Goal: Check status

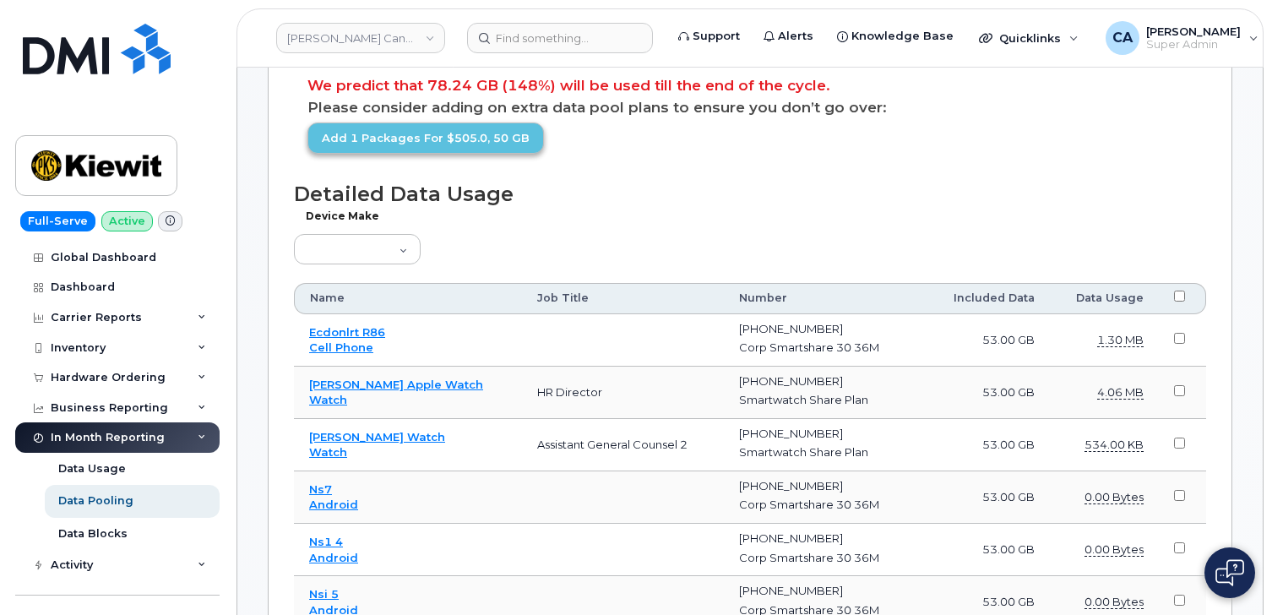
scroll to position [707, 0]
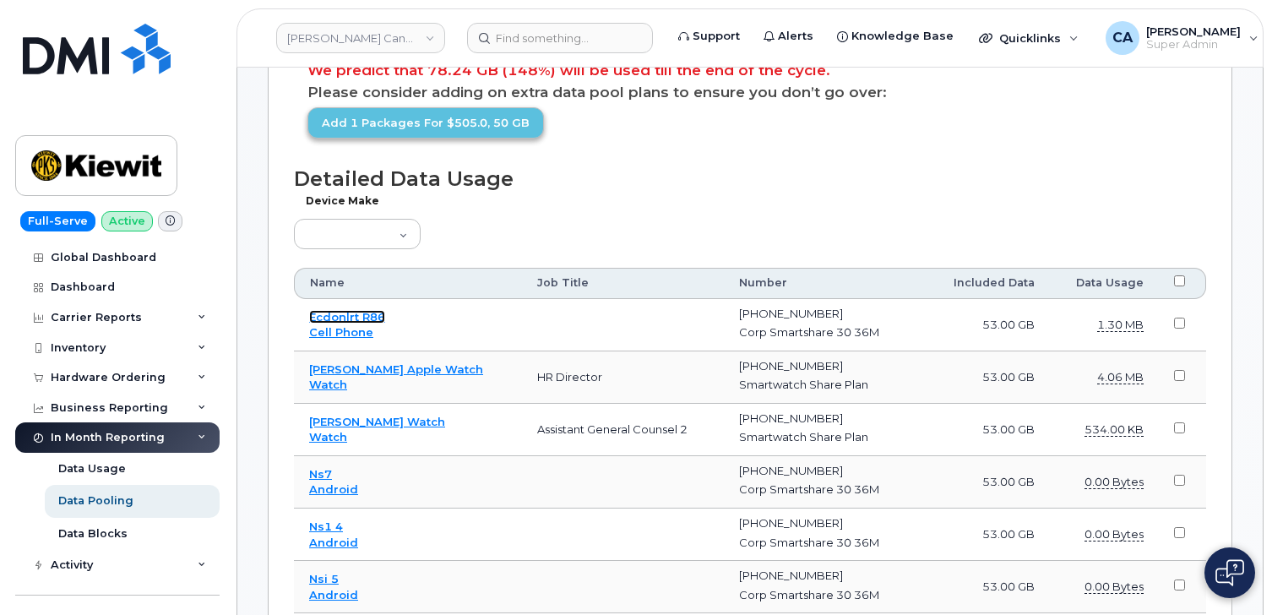
click at [349, 319] on link "Ecdonlrt R86" at bounding box center [347, 317] width 76 height 14
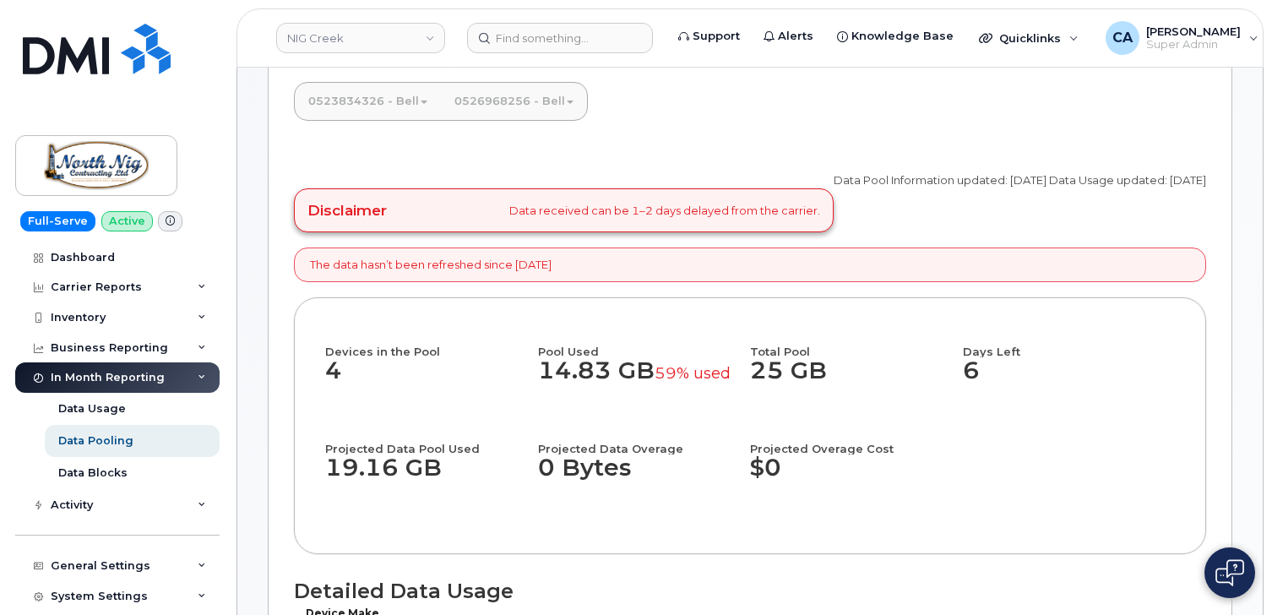
scroll to position [133, 0]
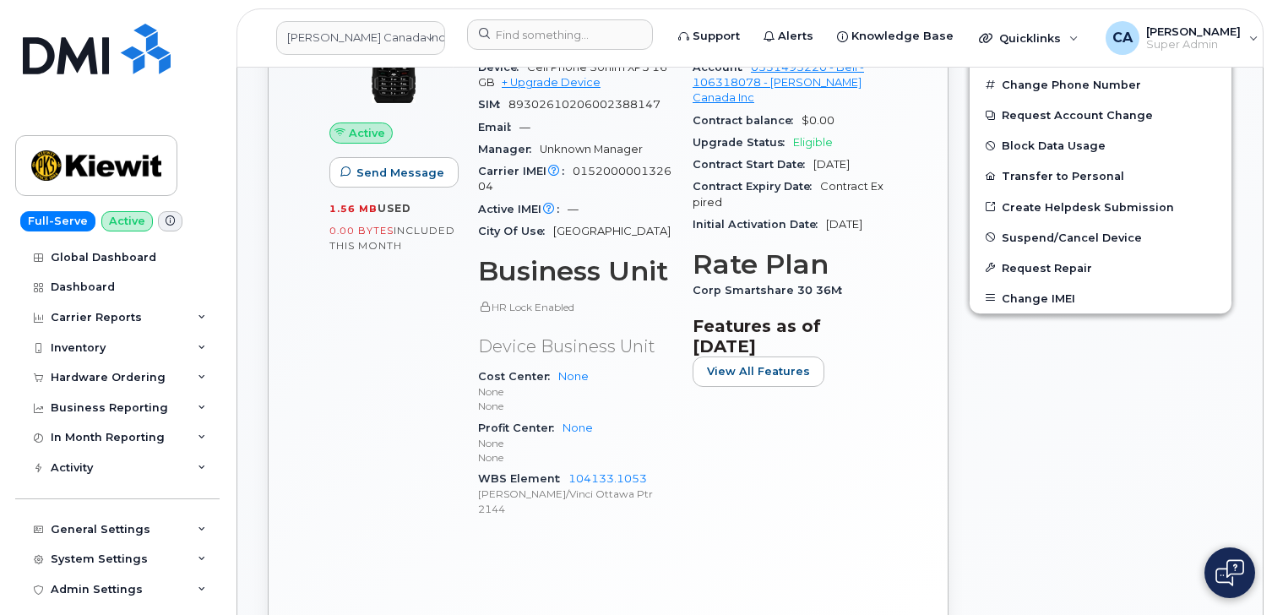
scroll to position [522, 0]
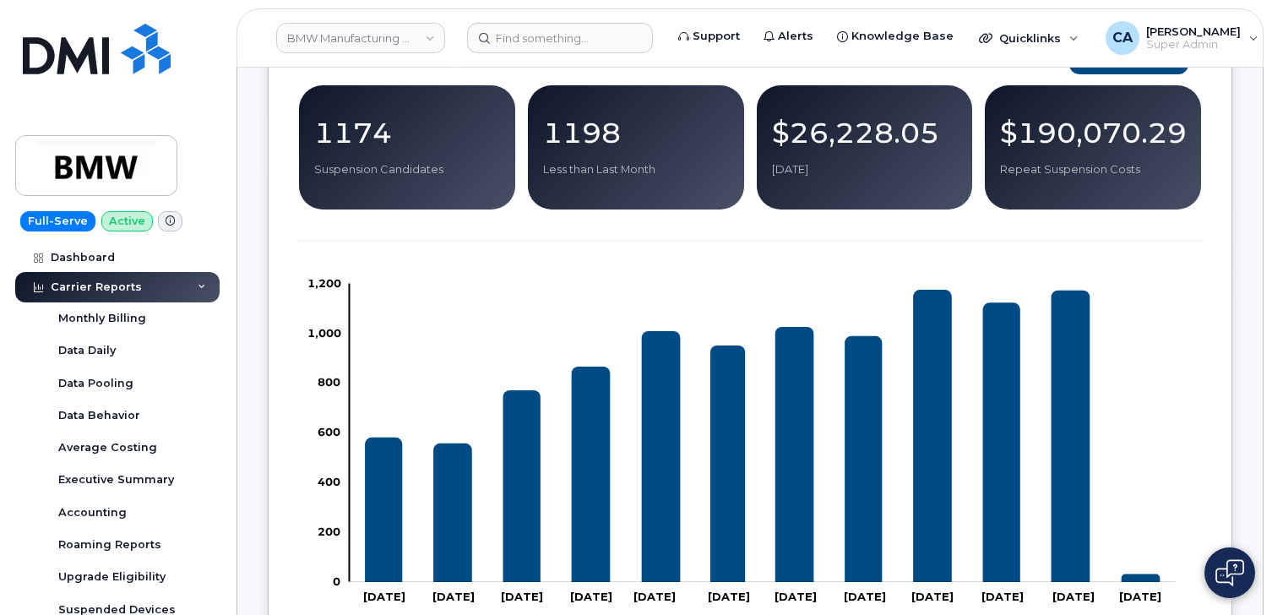
scroll to position [295, 0]
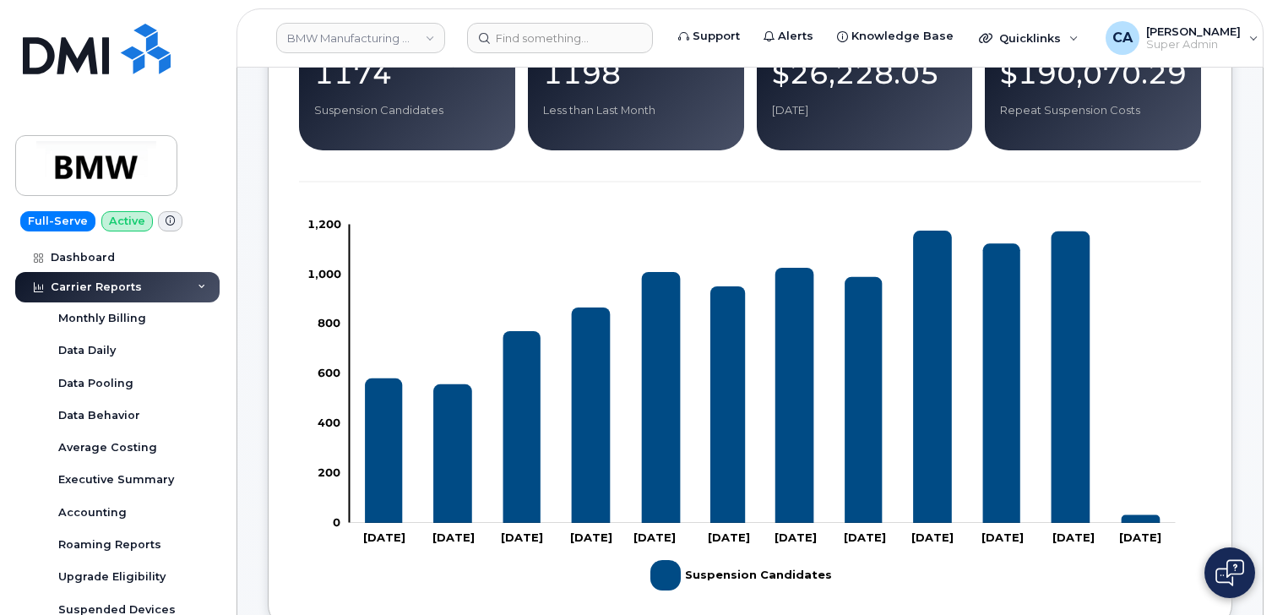
scroll to position [285, 0]
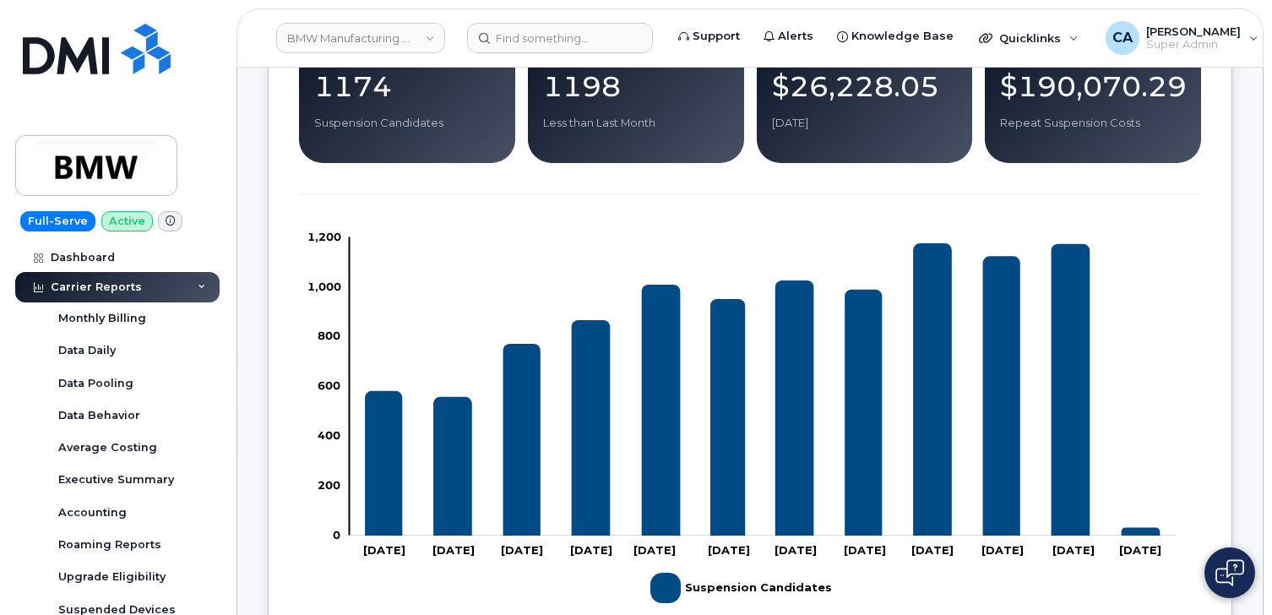
click at [1148, 335] on rect "Chart" at bounding box center [763, 386] width 826 height 298
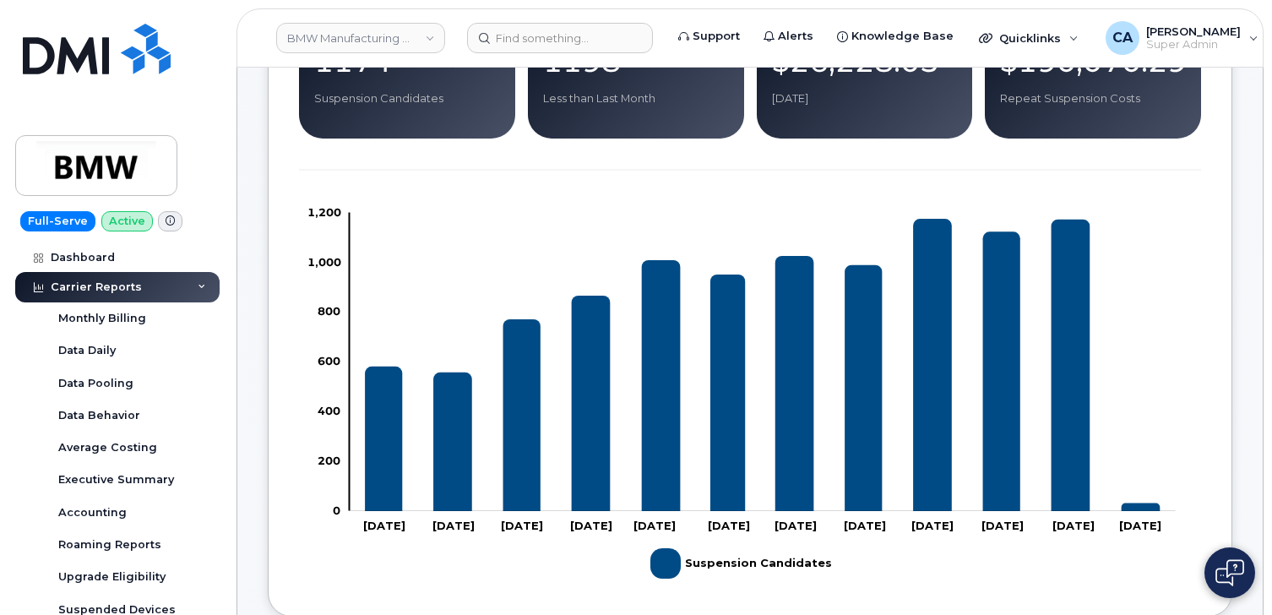
scroll to position [329, 0]
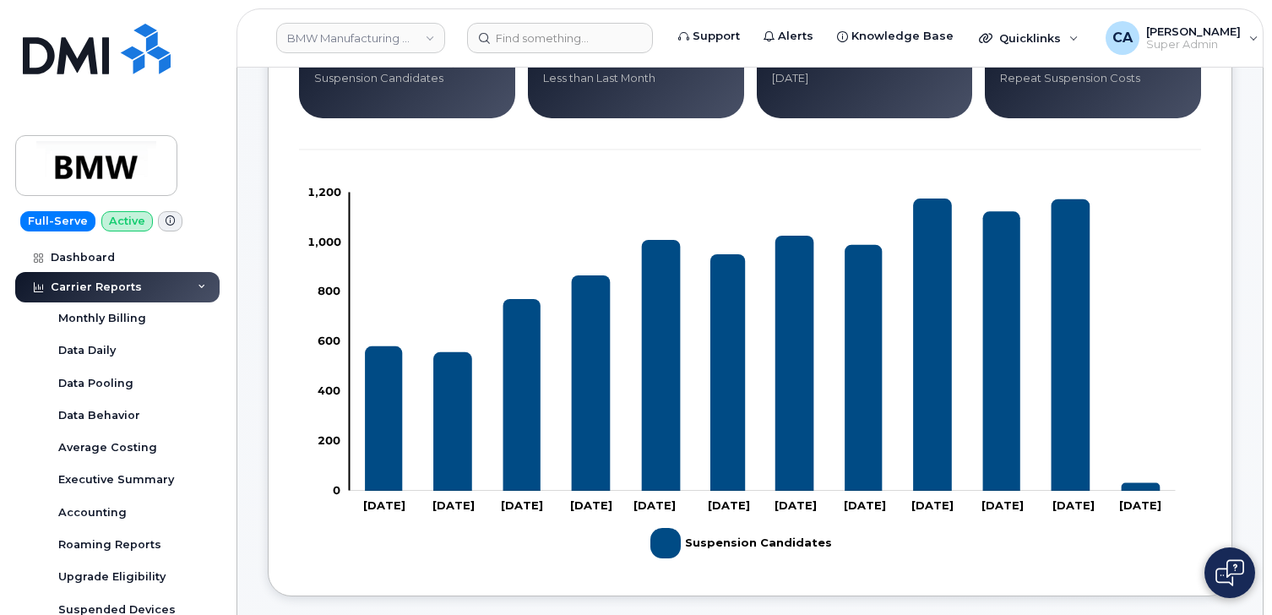
click at [679, 547] on rect "Legend" at bounding box center [738, 543] width 174 height 44
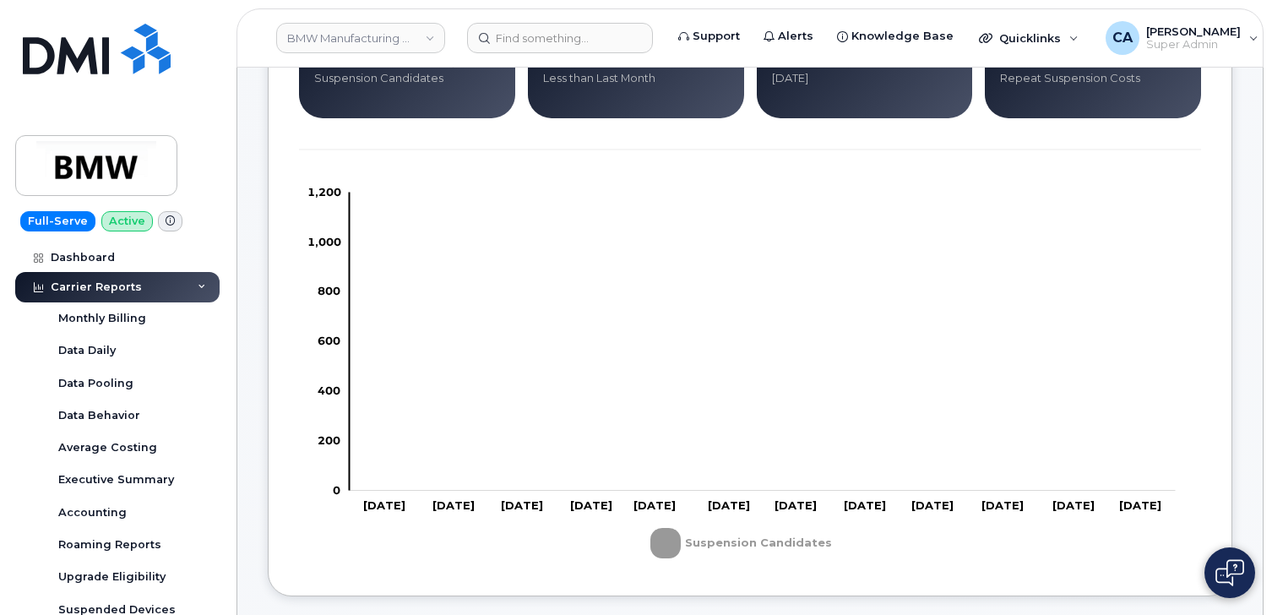
click at [666, 547] on rect "Legend" at bounding box center [738, 543] width 174 height 44
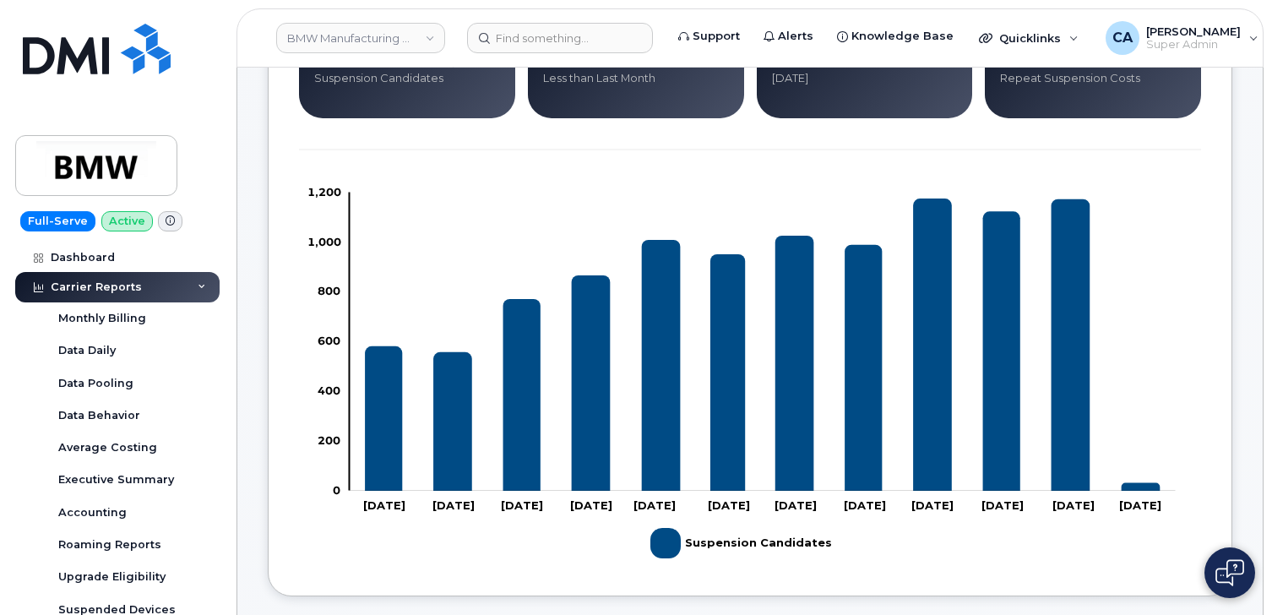
click at [1075, 416] on icon "Suspension Candidates" at bounding box center [1071, 344] width 39 height 291
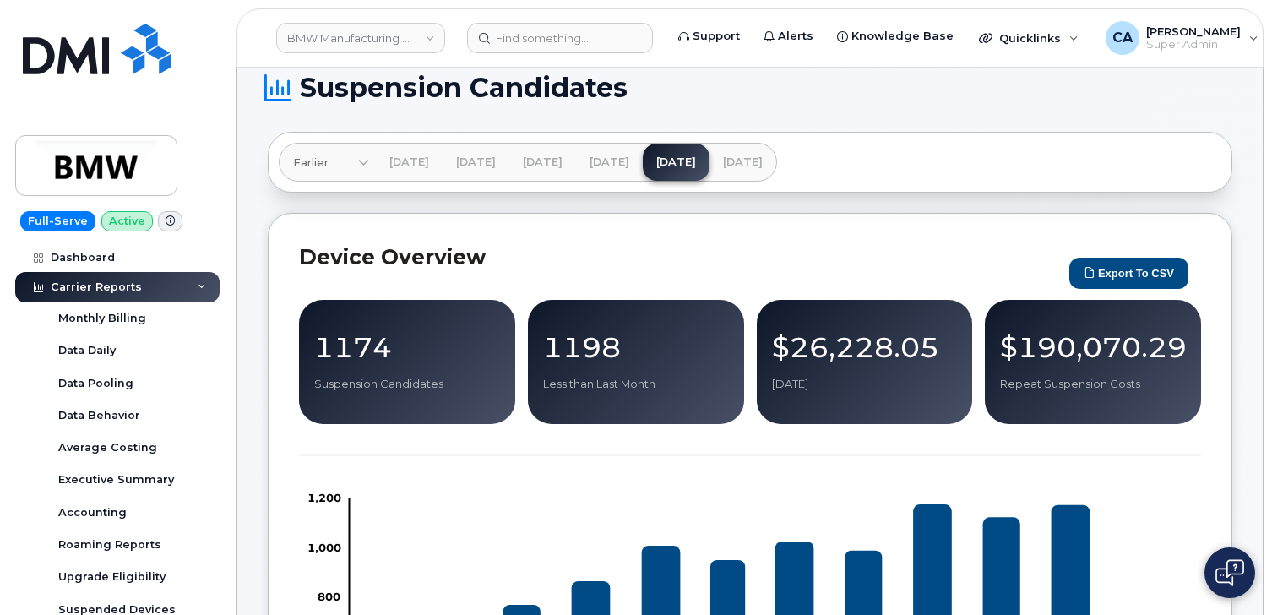
scroll to position [22, 0]
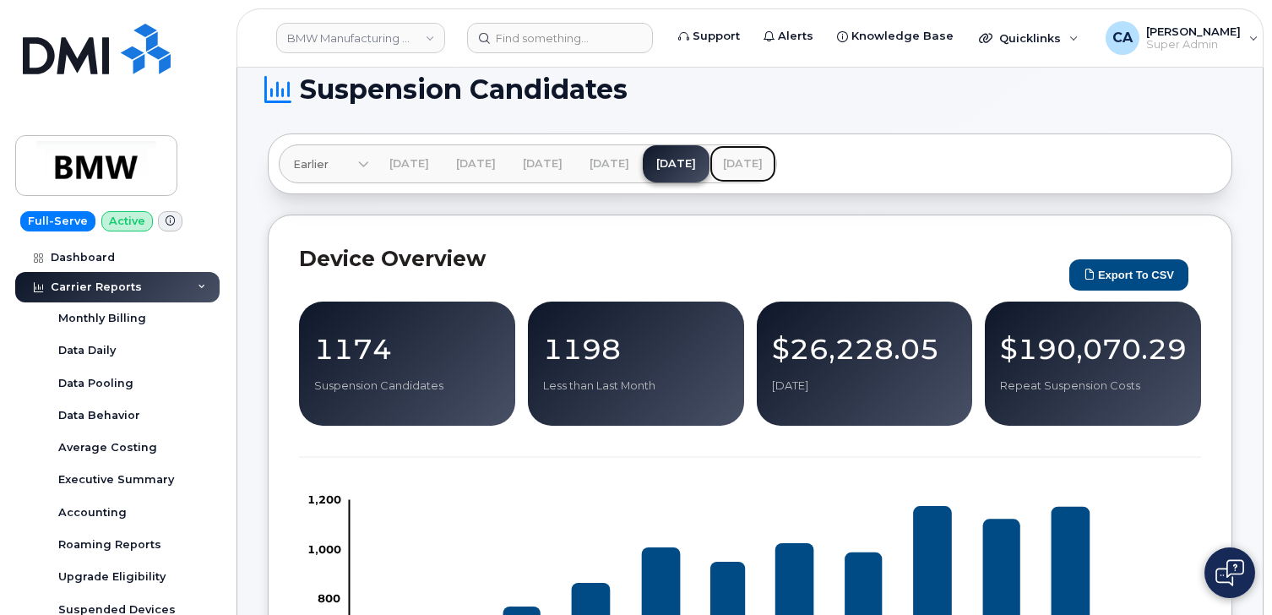
click at [776, 166] on link "[DATE]" at bounding box center [743, 163] width 67 height 37
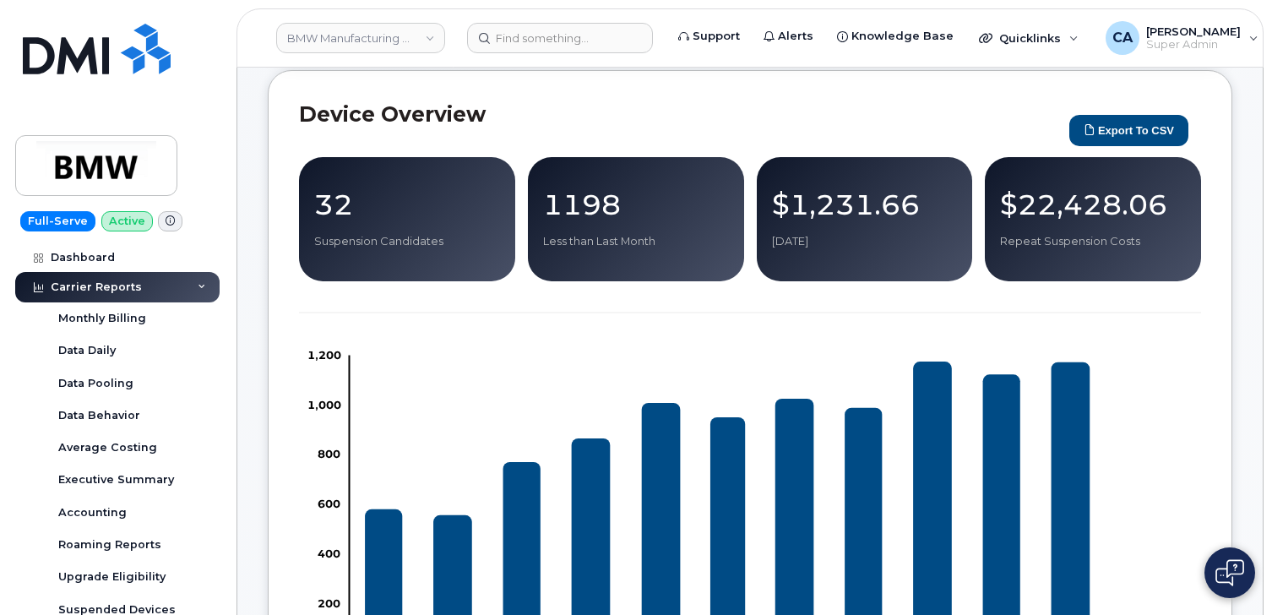
scroll to position [257, 0]
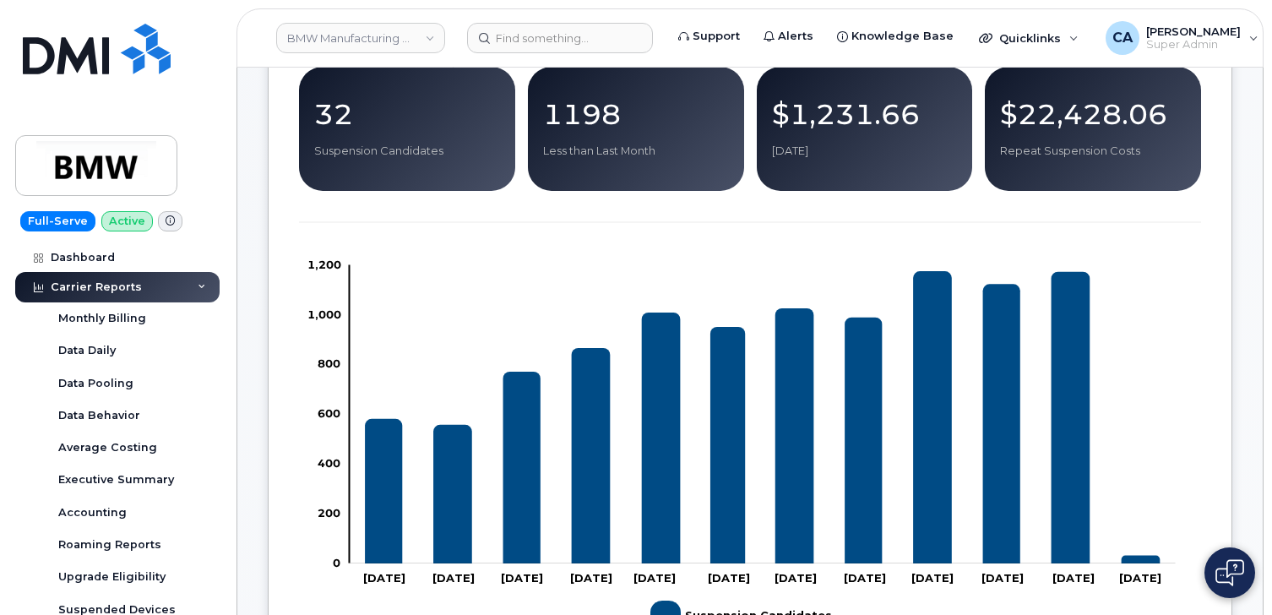
click at [1070, 530] on icon "Suspension Candidates" at bounding box center [1071, 417] width 39 height 291
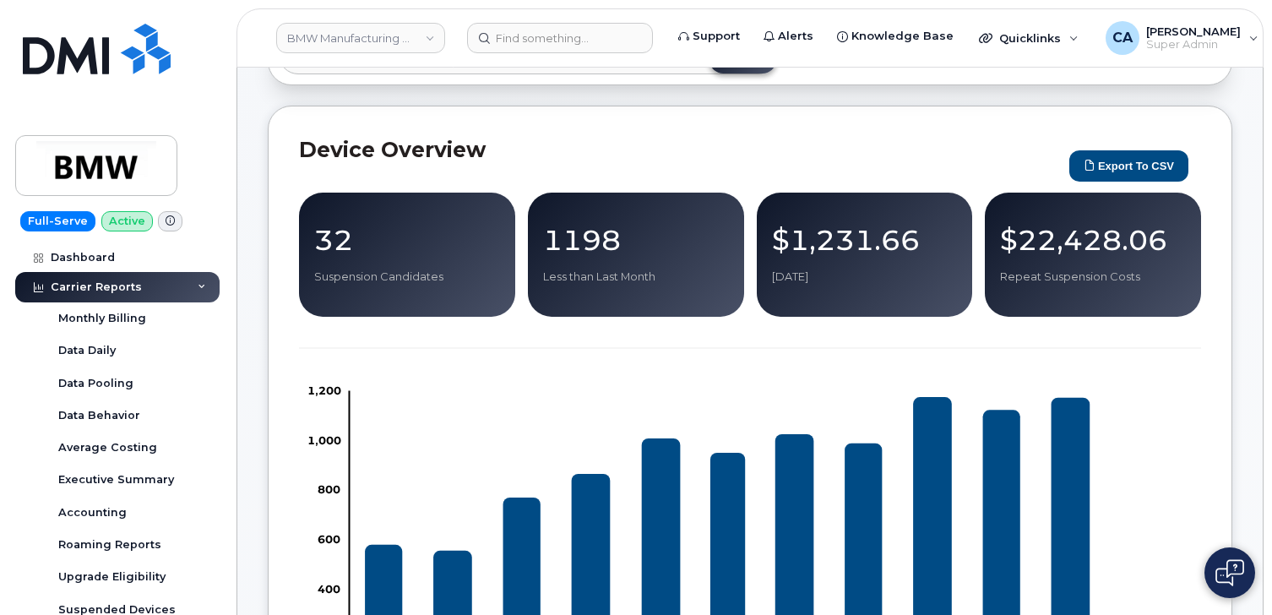
scroll to position [0, 0]
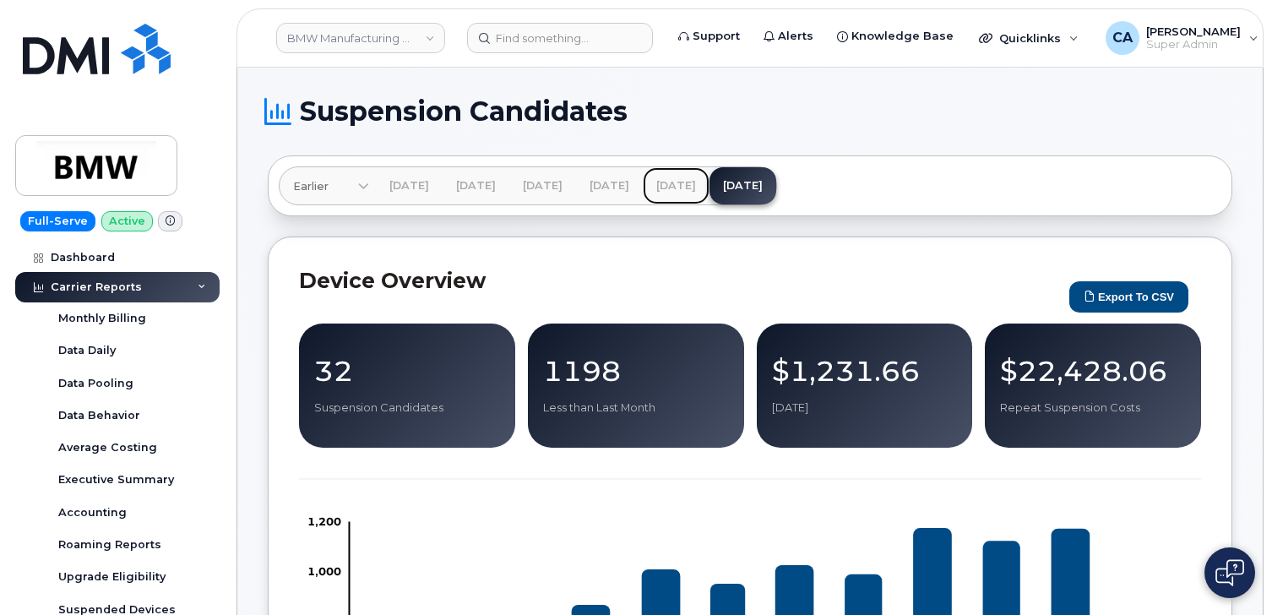
click at [710, 196] on link "[DATE]" at bounding box center [676, 185] width 67 height 37
